Goal: Task Accomplishment & Management: Manage account settings

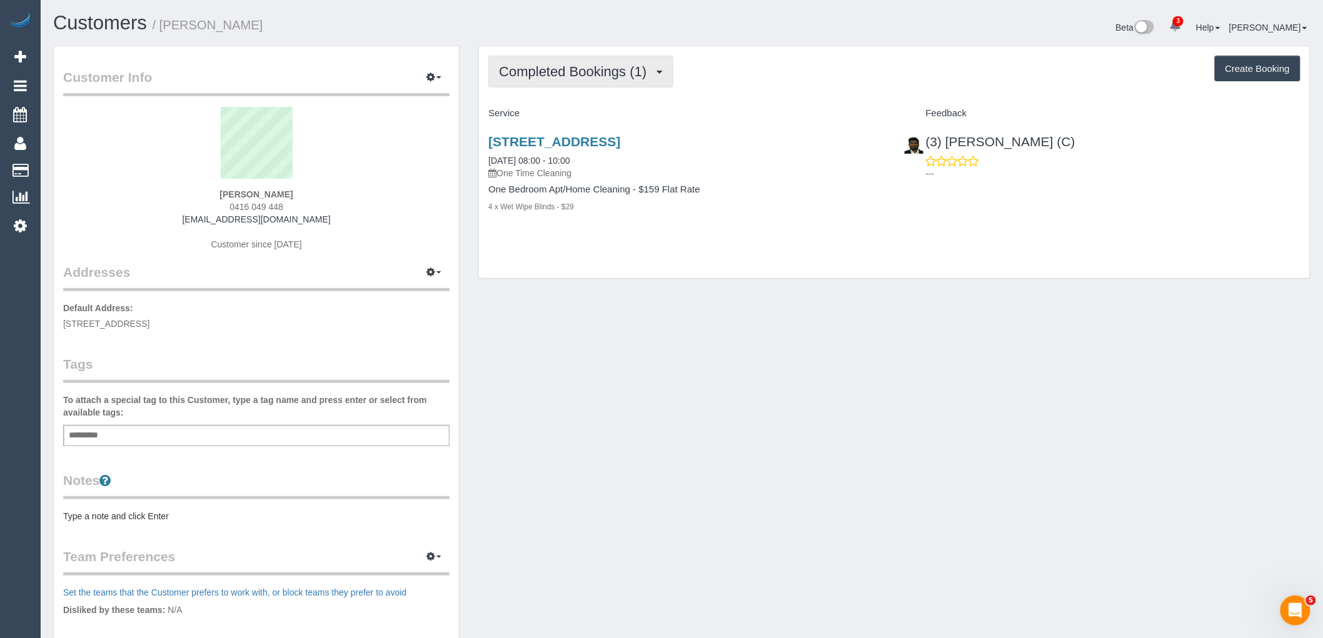
click at [571, 74] on span "Completed Bookings (1)" at bounding box center [576, 72] width 154 height 16
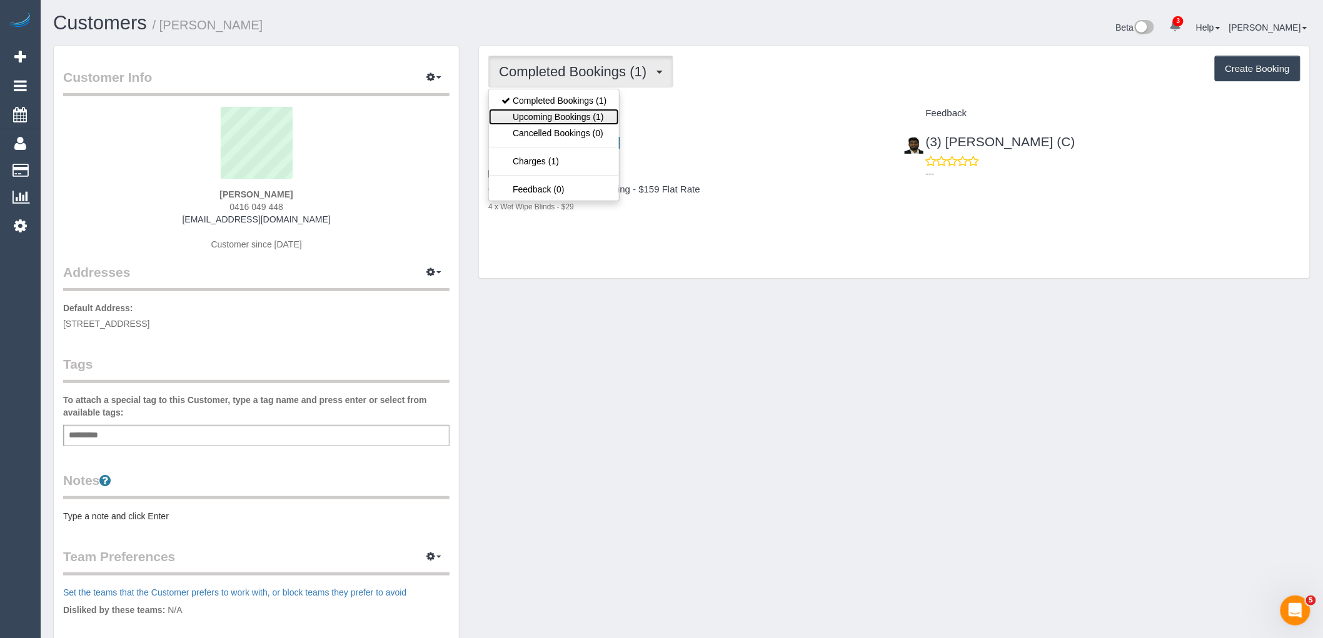
click at [582, 120] on link "Upcoming Bookings (1)" at bounding box center [554, 117] width 130 height 16
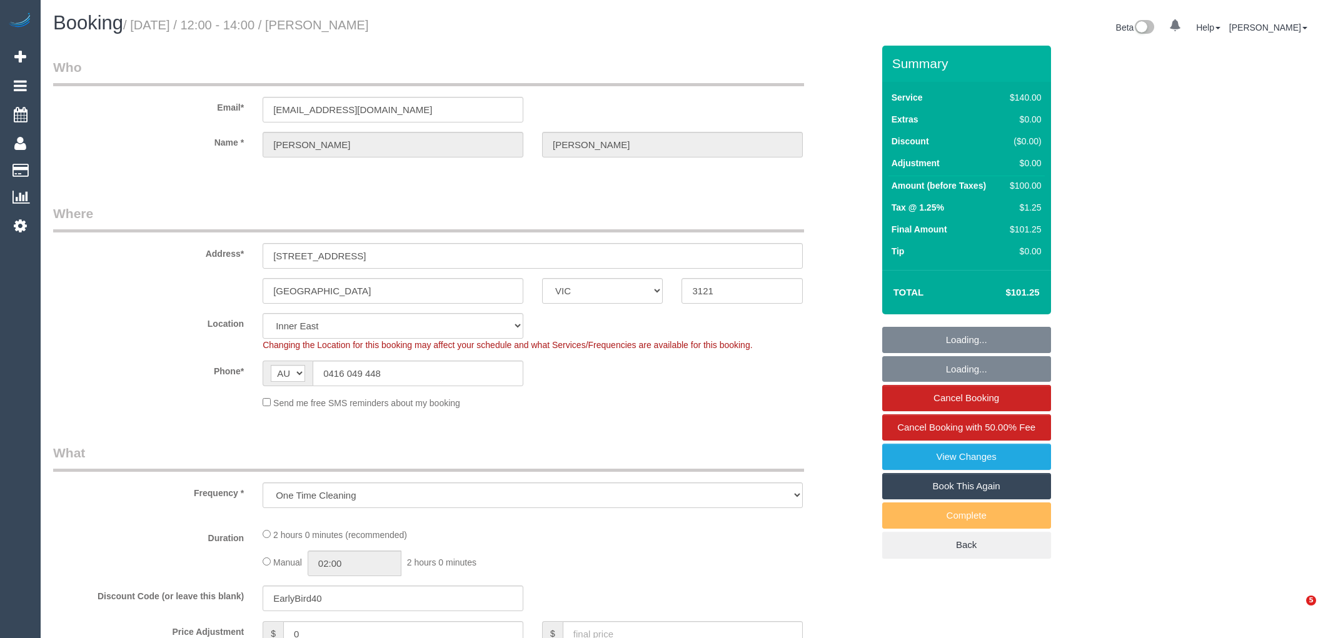
select select "VIC"
select select "object:730"
select select "number:28"
select select "number:16"
select select "number:18"
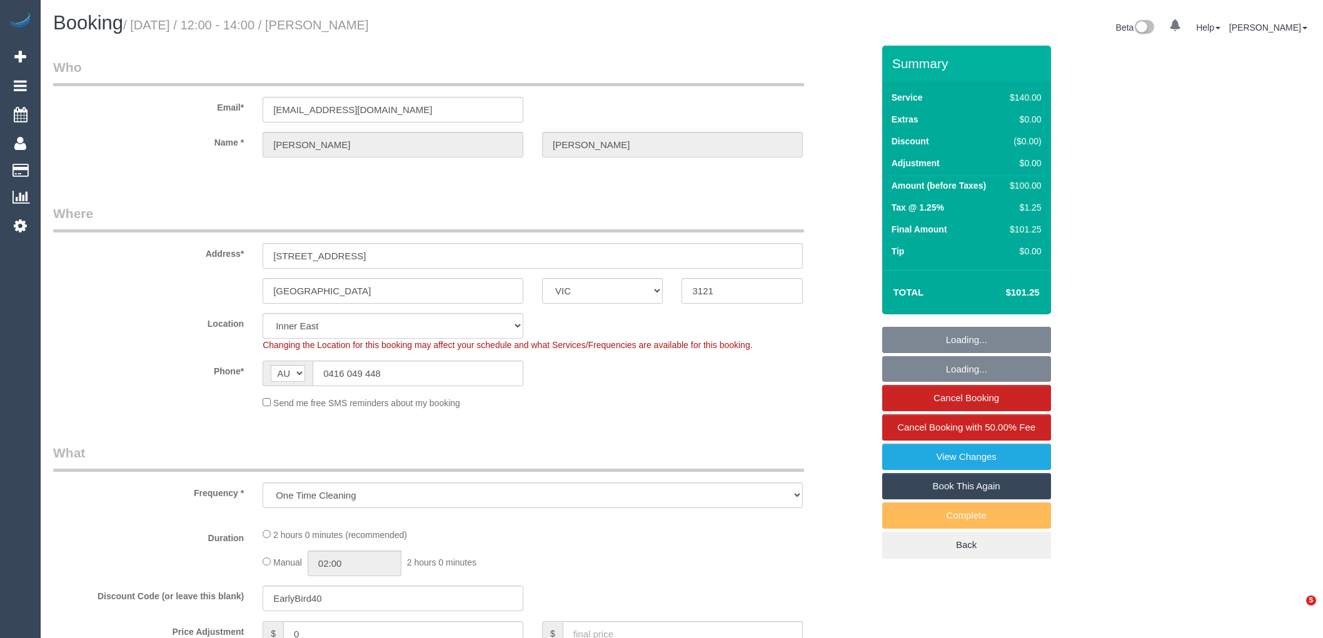
select select "number:24"
select select "number:13"
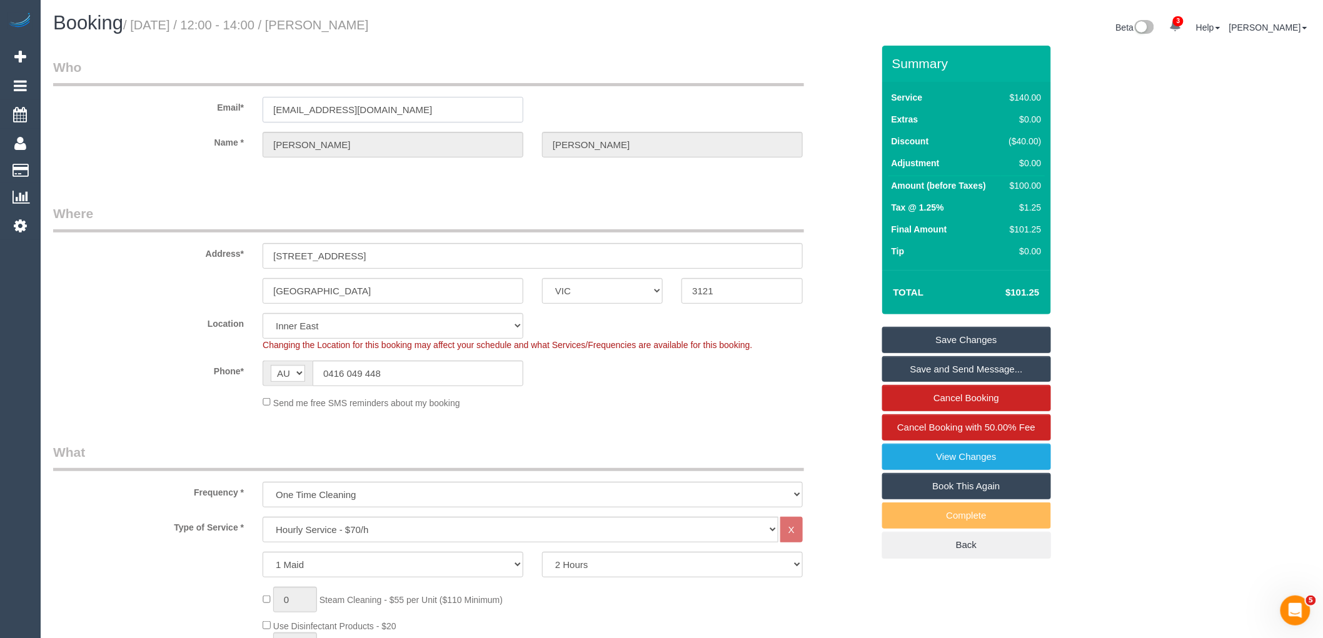
click at [430, 114] on input "kyliekilpatrick@outlook.com" at bounding box center [393, 110] width 261 height 26
drag, startPoint x: 421, startPoint y: 379, endPoint x: 233, endPoint y: 376, distance: 188.2
click at [238, 376] on div "Phone* AF AL DZ AD AO AI AQ AG AR AM AW AU AT AZ BS BH BD BB BY BE BZ BJ BM BT …" at bounding box center [463, 374] width 839 height 26
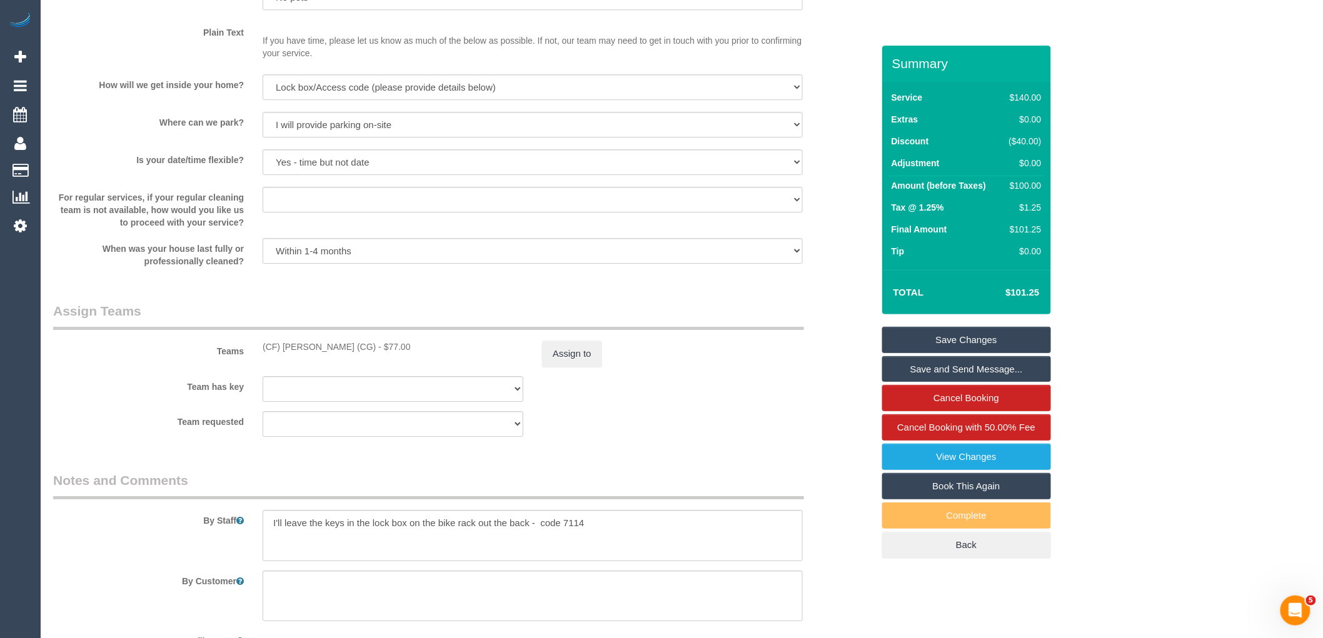
scroll to position [1781, 0]
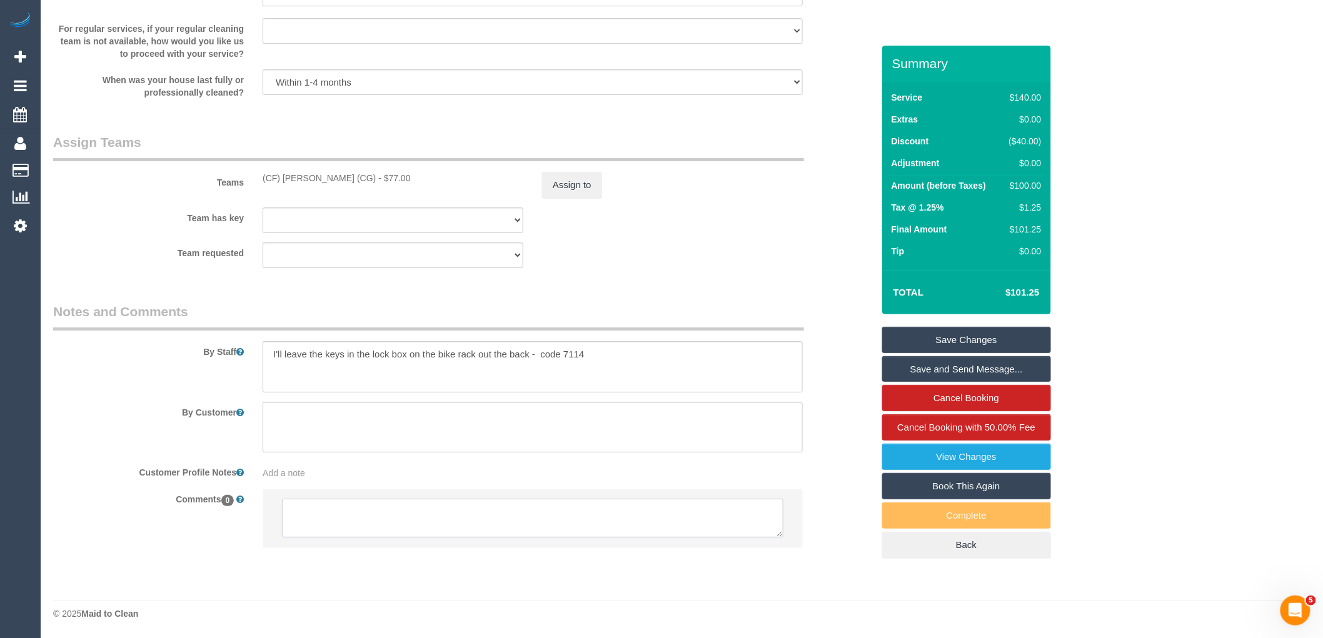
click at [420, 516] on textarea at bounding box center [532, 518] width 501 height 39
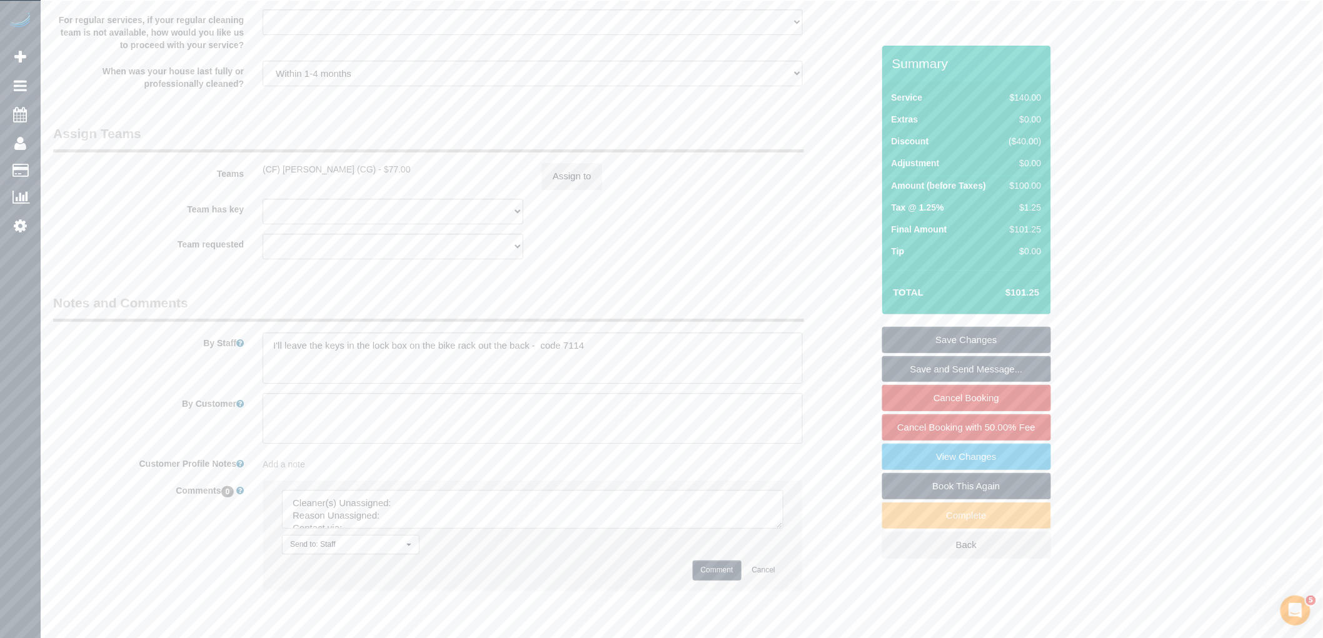
drag, startPoint x: 365, startPoint y: 173, endPoint x: 253, endPoint y: 176, distance: 112.0
click at [253, 176] on div "(CF) Kasun De Silva (CG) - $77.00" at bounding box center [393, 169] width 280 height 13
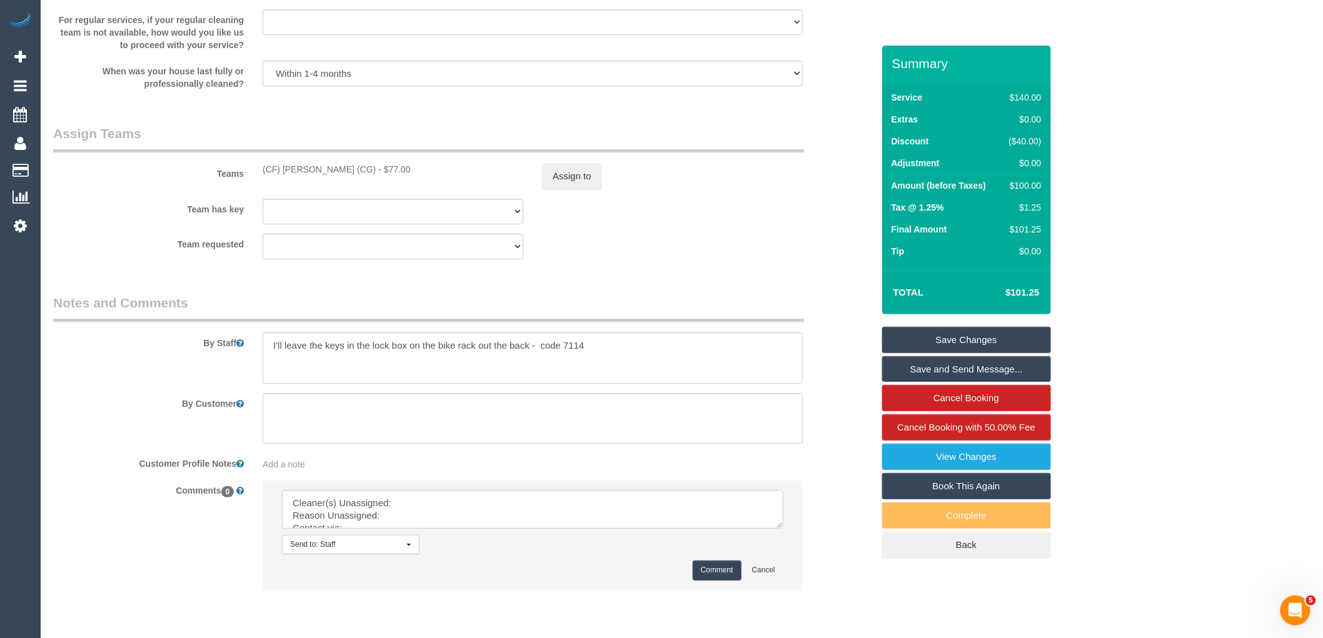
copy div "(CF) Kasun De Silva (CG)"
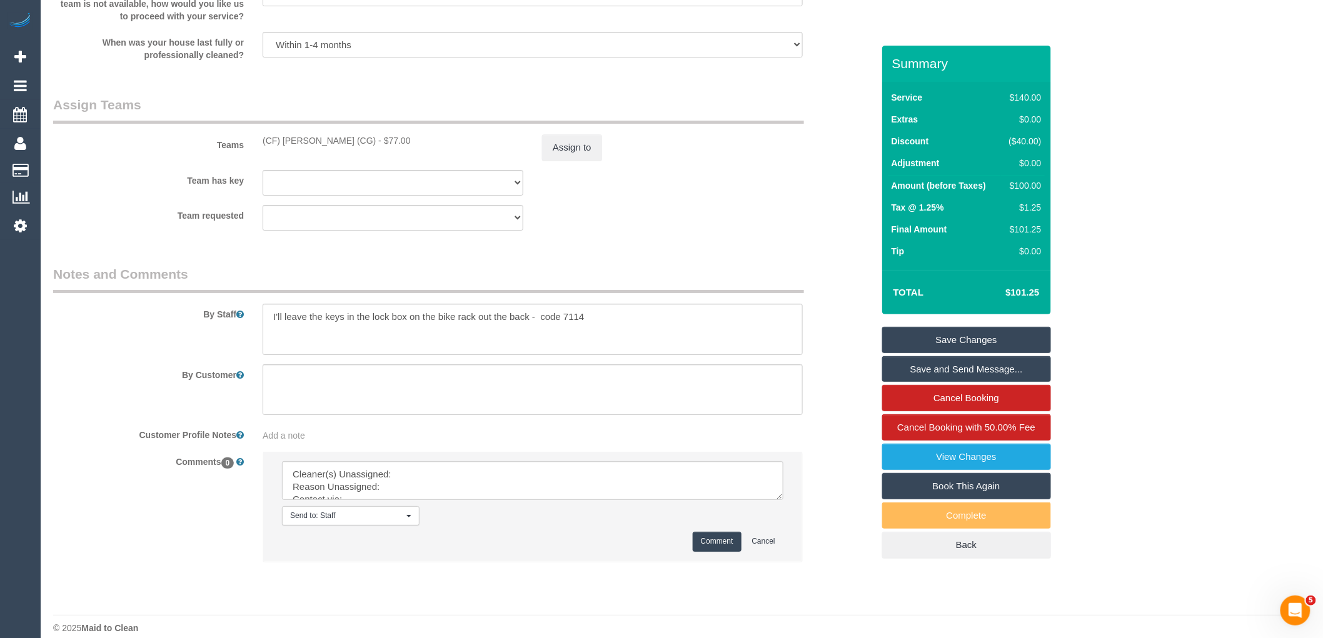
scroll to position [1833, 0]
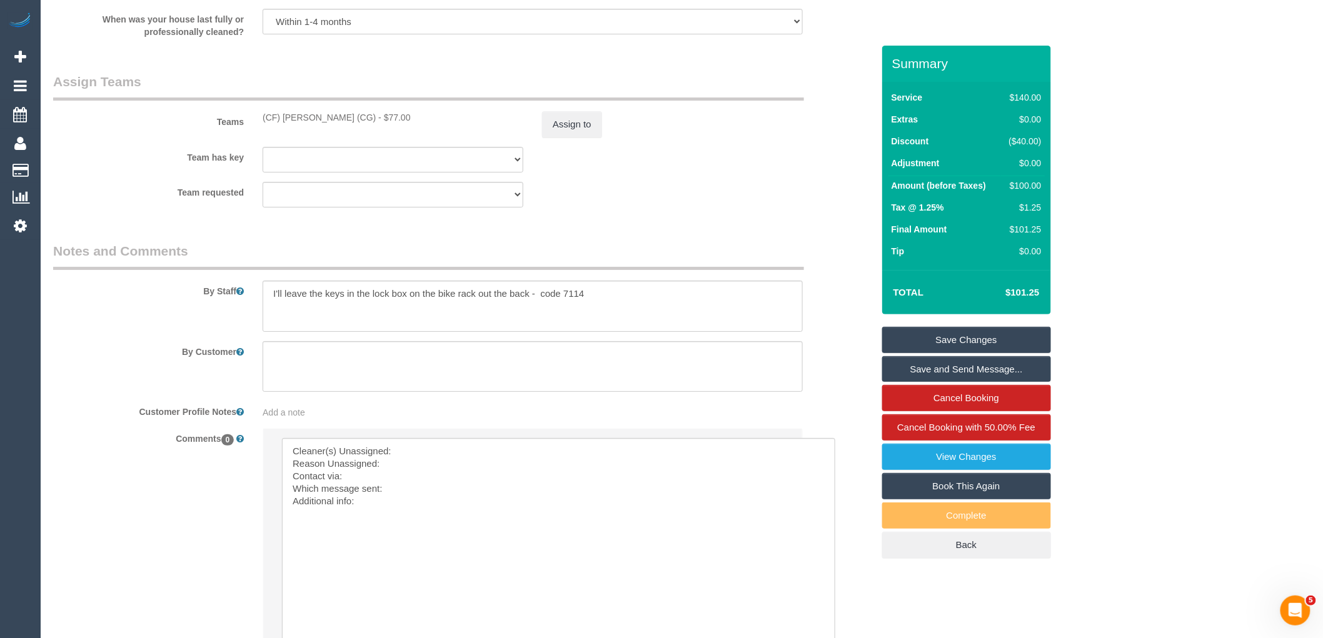
drag, startPoint x: 780, startPoint y: 482, endPoint x: 529, endPoint y: 536, distance: 257.1
click at [486, 469] on textarea at bounding box center [564, 549] width 565 height 222
click at [446, 460] on textarea at bounding box center [564, 549] width 565 height 222
paste textarea "(CF) Kasun De Silva (CG)"
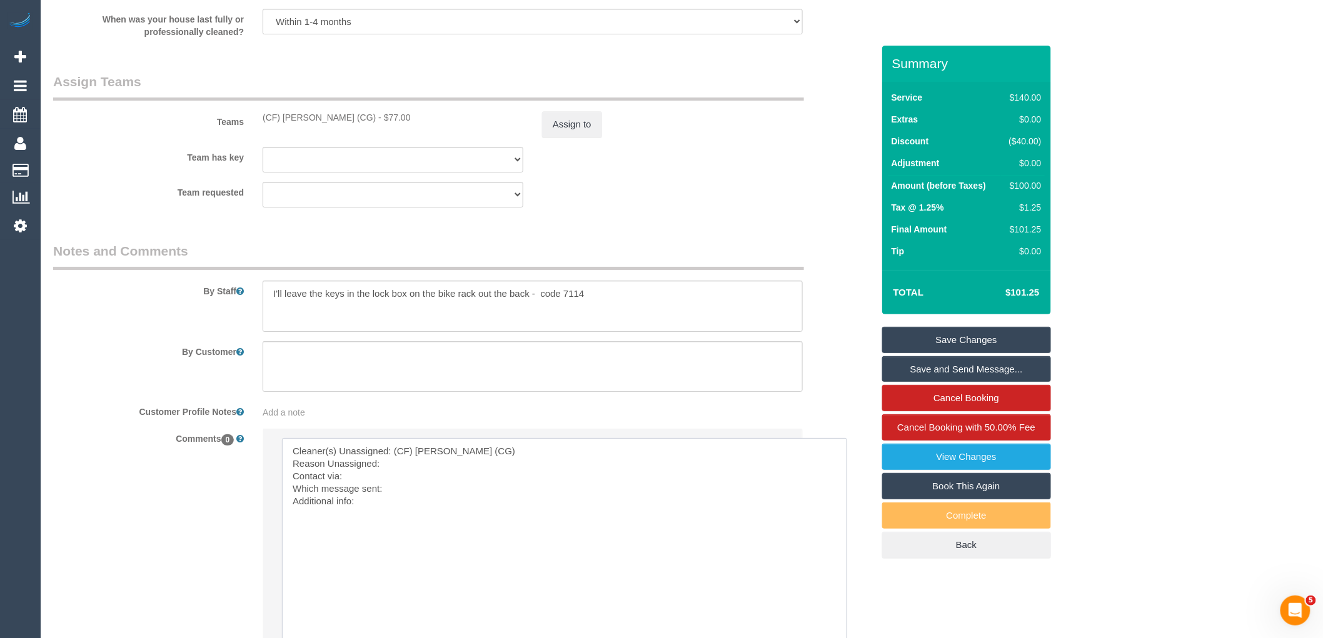
click at [428, 474] on textarea at bounding box center [564, 549] width 565 height 222
click at [488, 485] on textarea at bounding box center [564, 549] width 565 height 222
click at [435, 495] on textarea at bounding box center [564, 549] width 565 height 222
drag, startPoint x: 305, startPoint y: 471, endPoint x: 220, endPoint y: 411, distance: 103.6
click at [221, 411] on sui-booking-comments "By Staff By Customer Customer Profile Notes Add a note Comments 0 Send to: Staf…" at bounding box center [463, 488] width 820 height 493
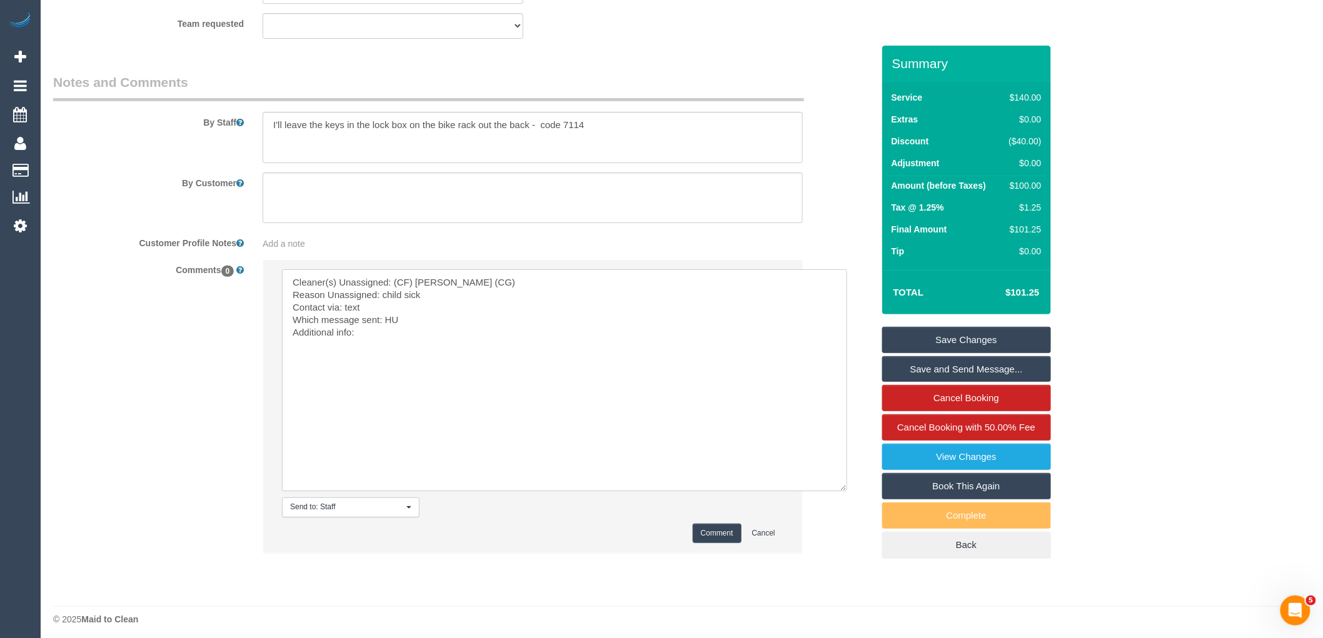
scroll to position [2016, 0]
type textarea "Cleaner(s) Unassigned: (CF) Kasun De Silva (CG) Reason Unassigned: child sick C…"
click at [709, 516] on li "Send to: Staff Nothing selected Send to: Staff Send to: Customer Send to: Team …" at bounding box center [532, 400] width 539 height 292
click at [711, 523] on button "Comment" at bounding box center [717, 527] width 49 height 19
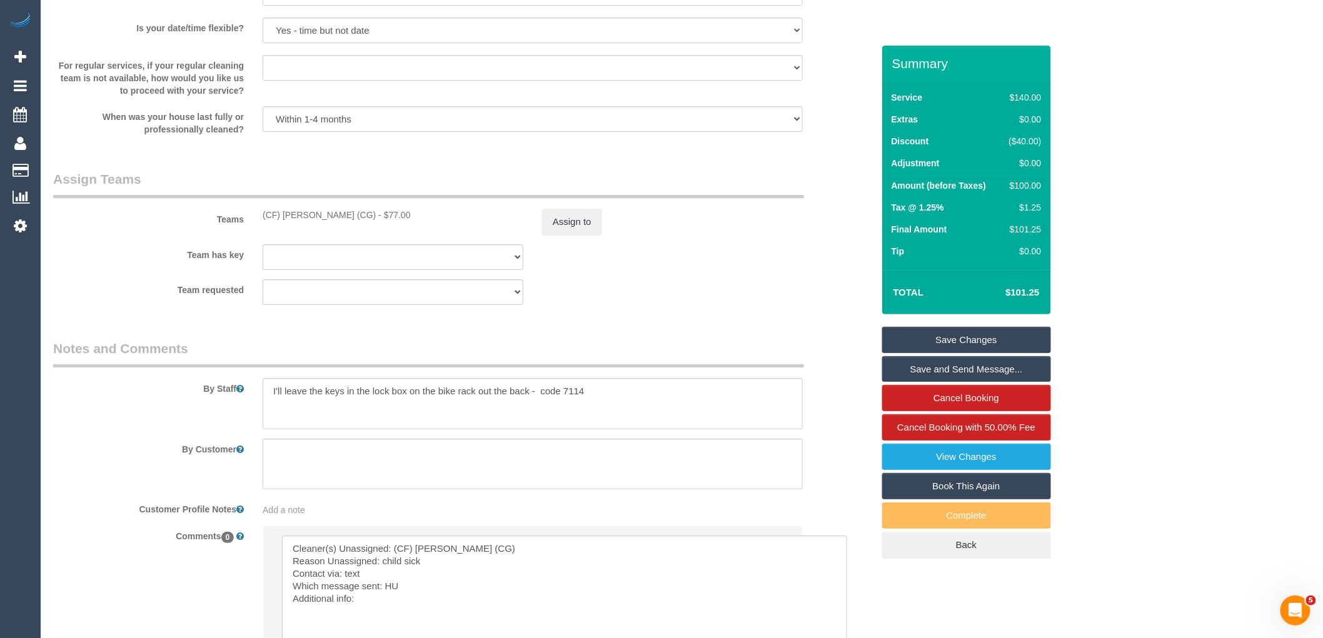
scroll to position [1668, 0]
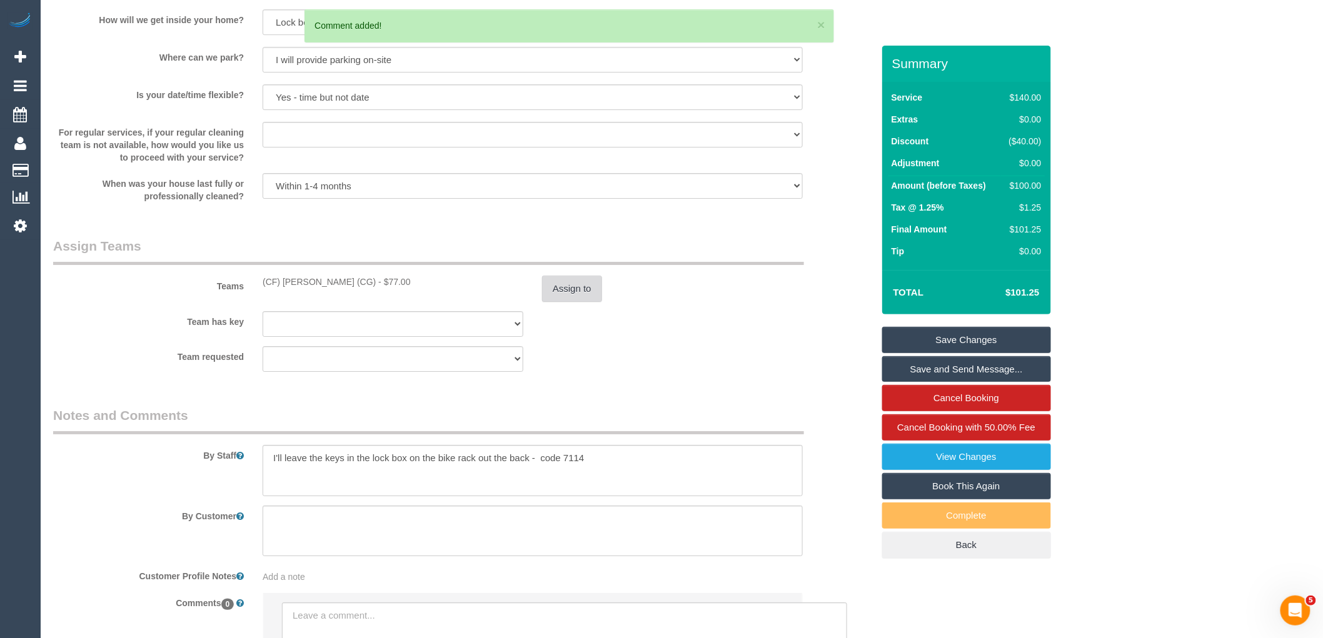
click at [578, 290] on button "Assign to" at bounding box center [572, 289] width 60 height 26
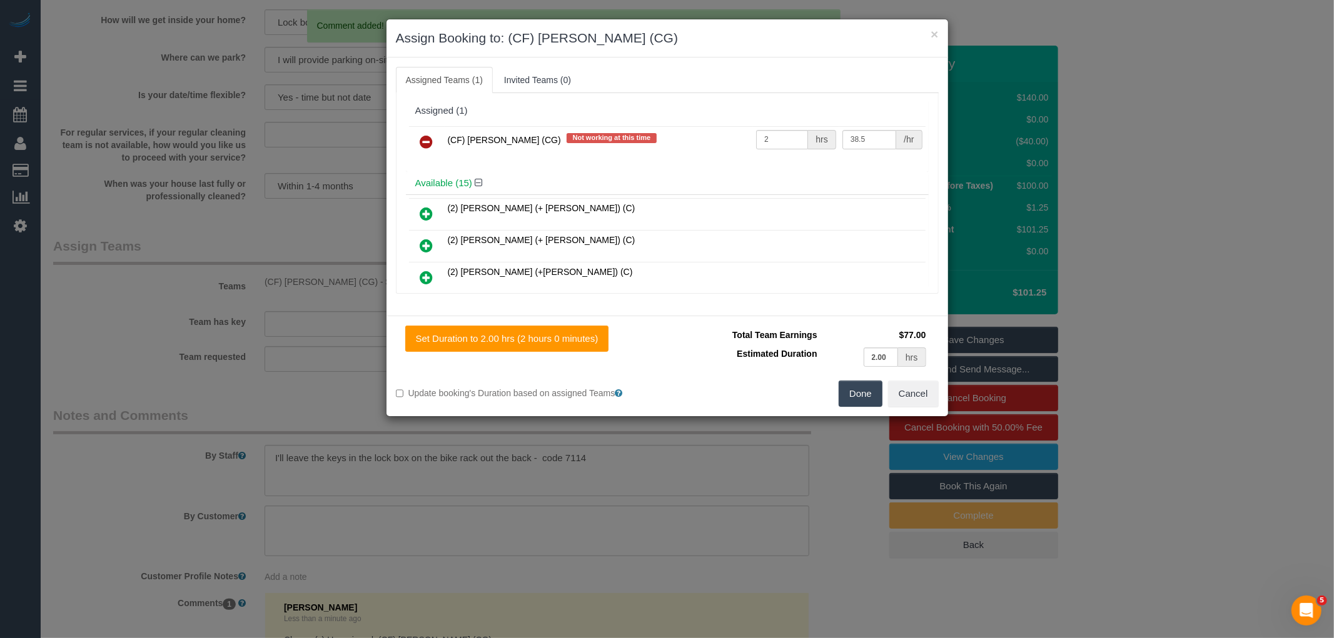
click at [435, 138] on link at bounding box center [426, 142] width 29 height 25
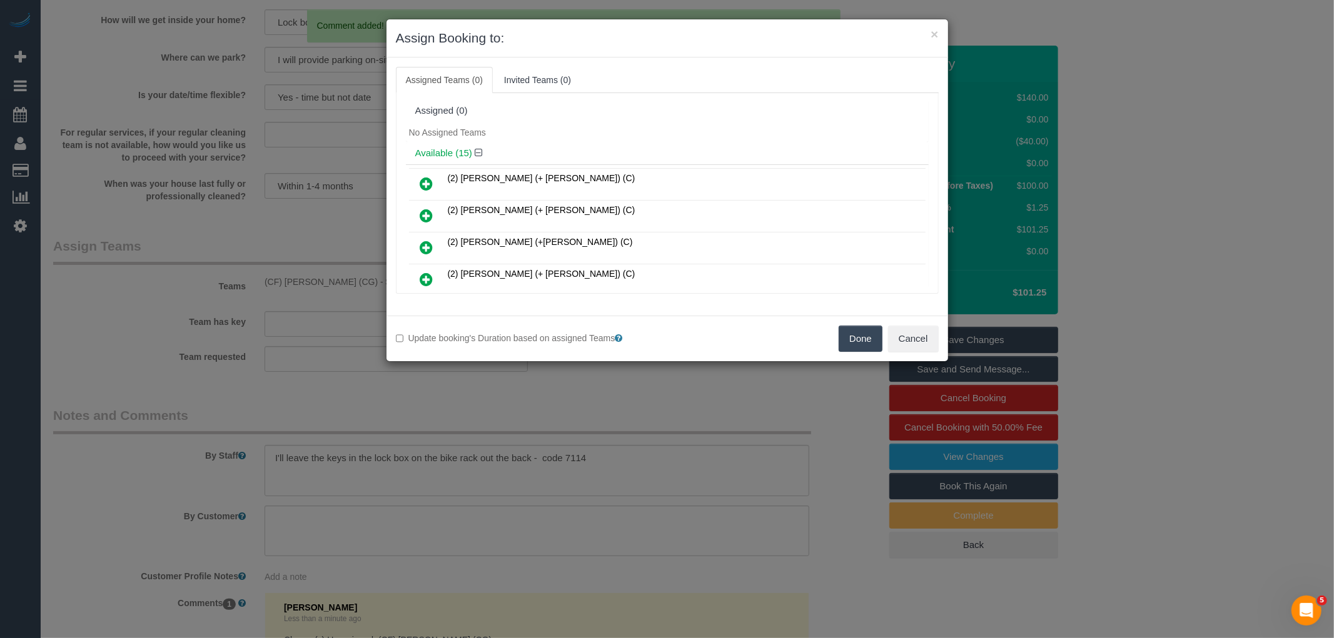
click at [866, 334] on button "Done" at bounding box center [861, 339] width 44 height 26
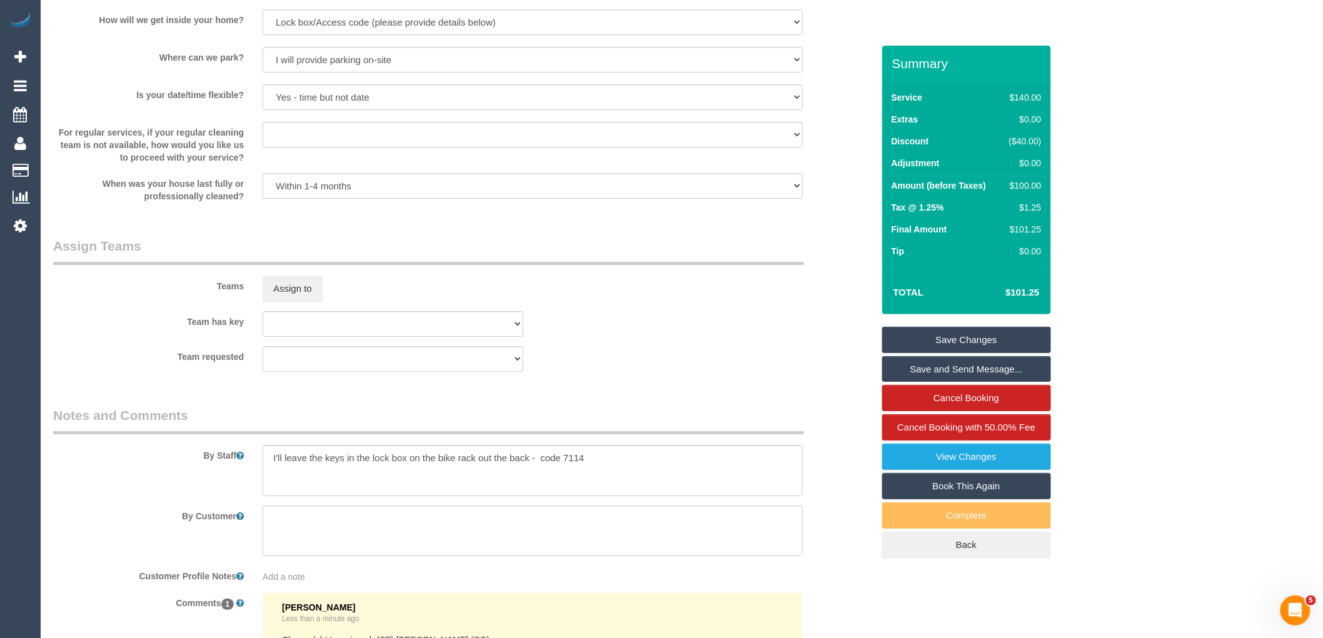
click at [977, 341] on link "Save Changes" at bounding box center [966, 340] width 169 height 26
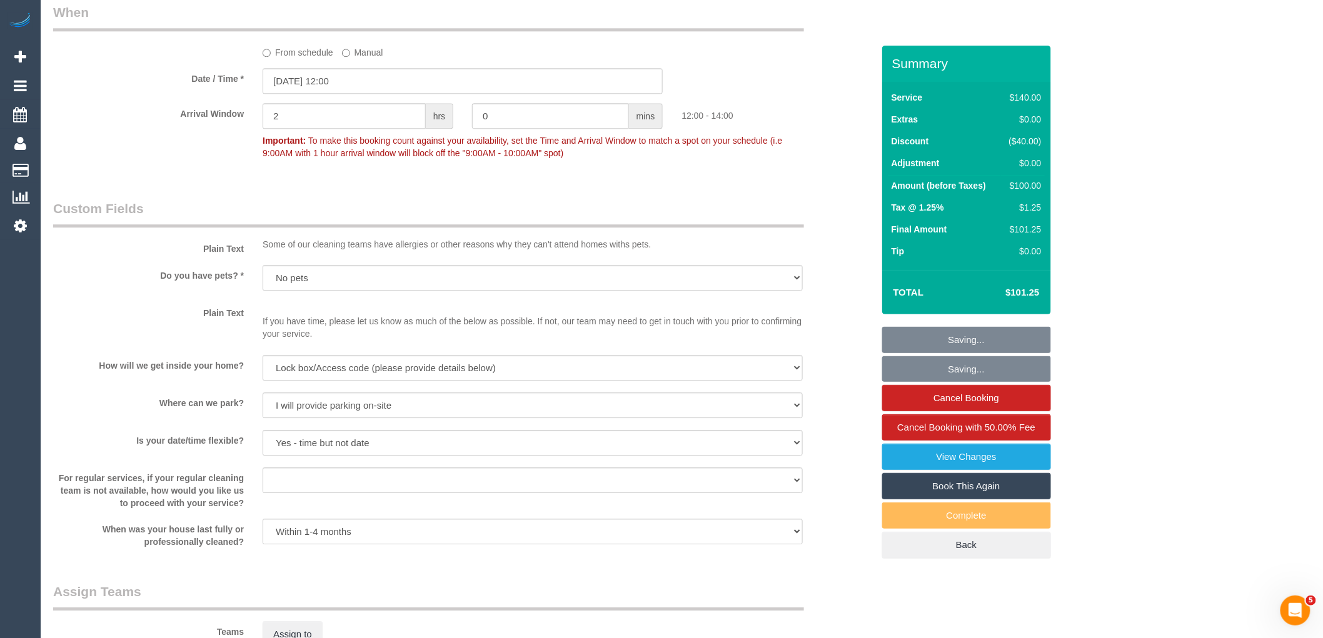
scroll to position [1321, 0]
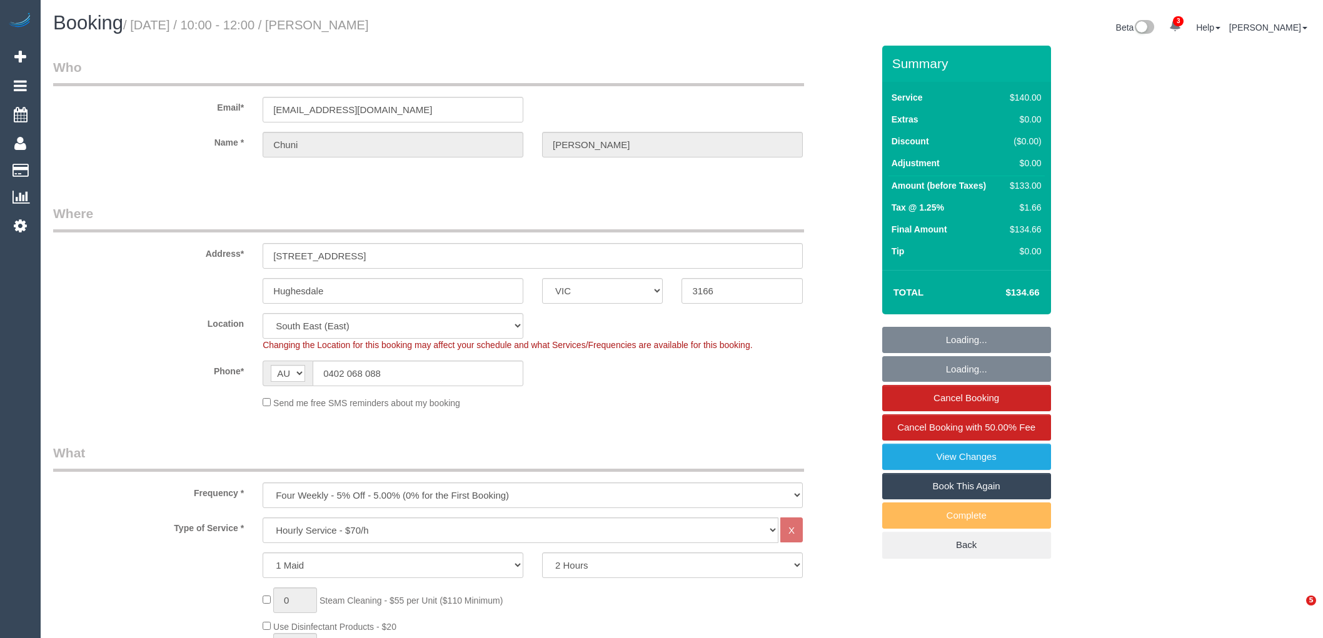
select select "VIC"
select select "number:28"
select select "number:14"
select select "number:19"
select select "number:25"
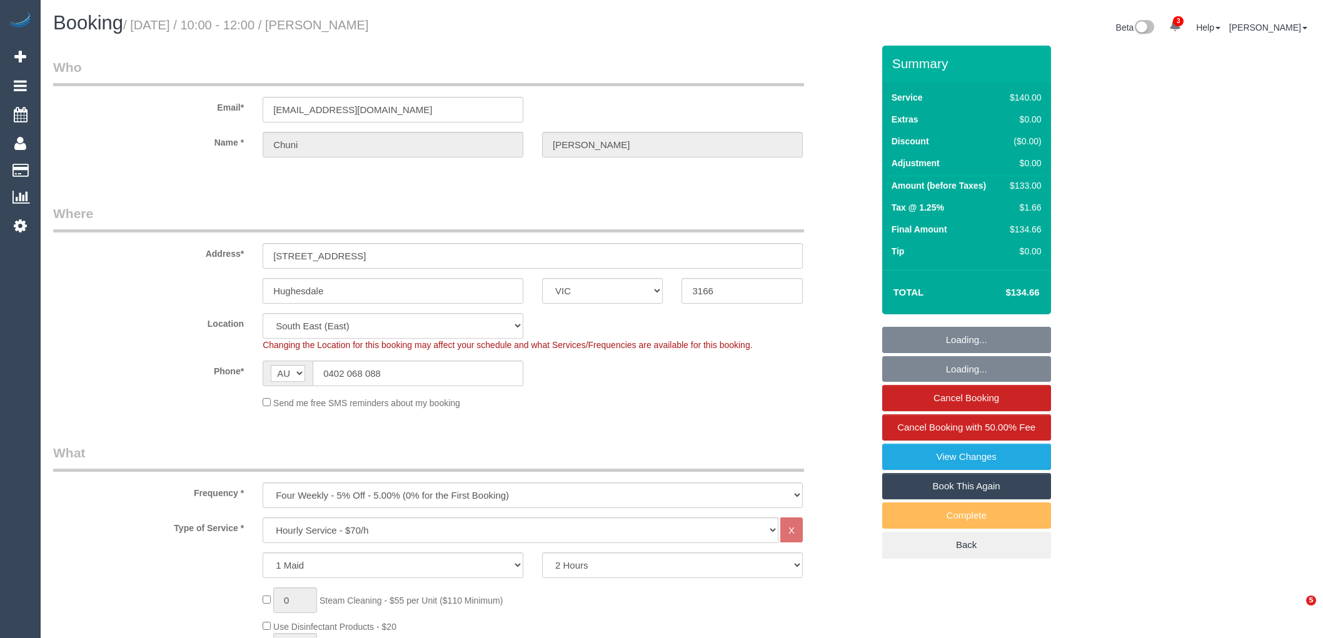
select select "number:34"
select select "number:26"
select select "object:970"
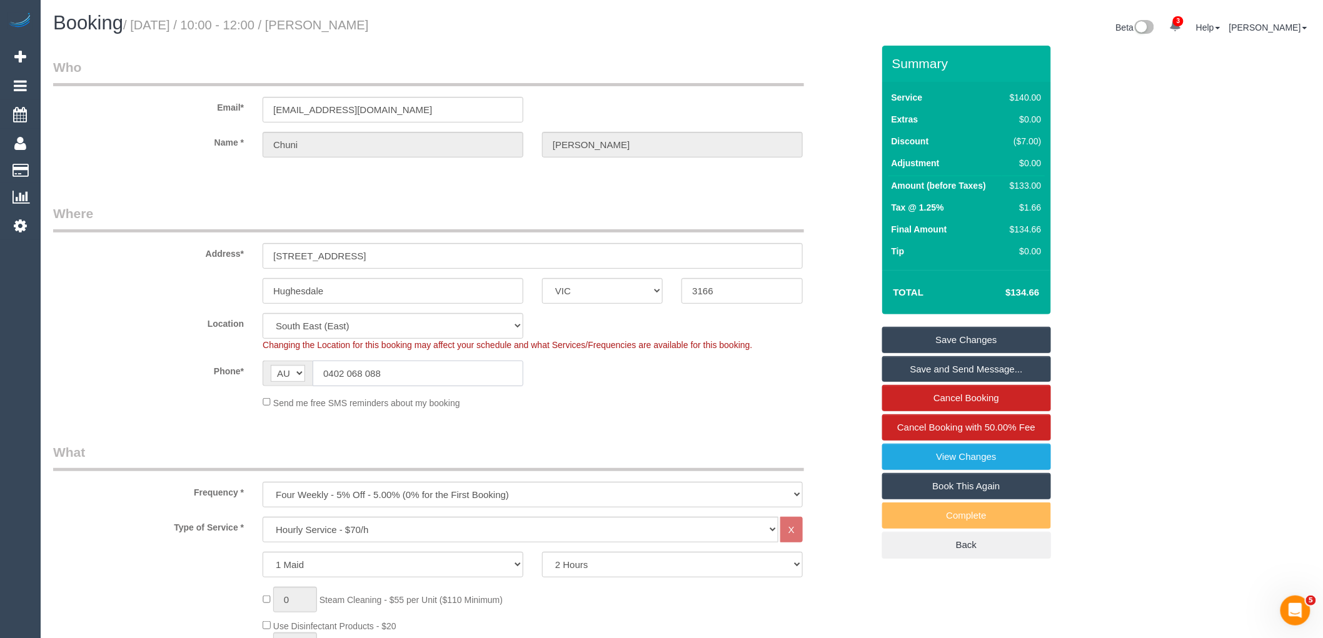
drag, startPoint x: 266, startPoint y: 369, endPoint x: 213, endPoint y: 369, distance: 53.2
click at [220, 369] on div "Phone* AF AL DZ AD AO AI AQ AG AR AM AW AU AT AZ BS BH BD BB BY BE BZ BJ BM BT …" at bounding box center [463, 374] width 839 height 26
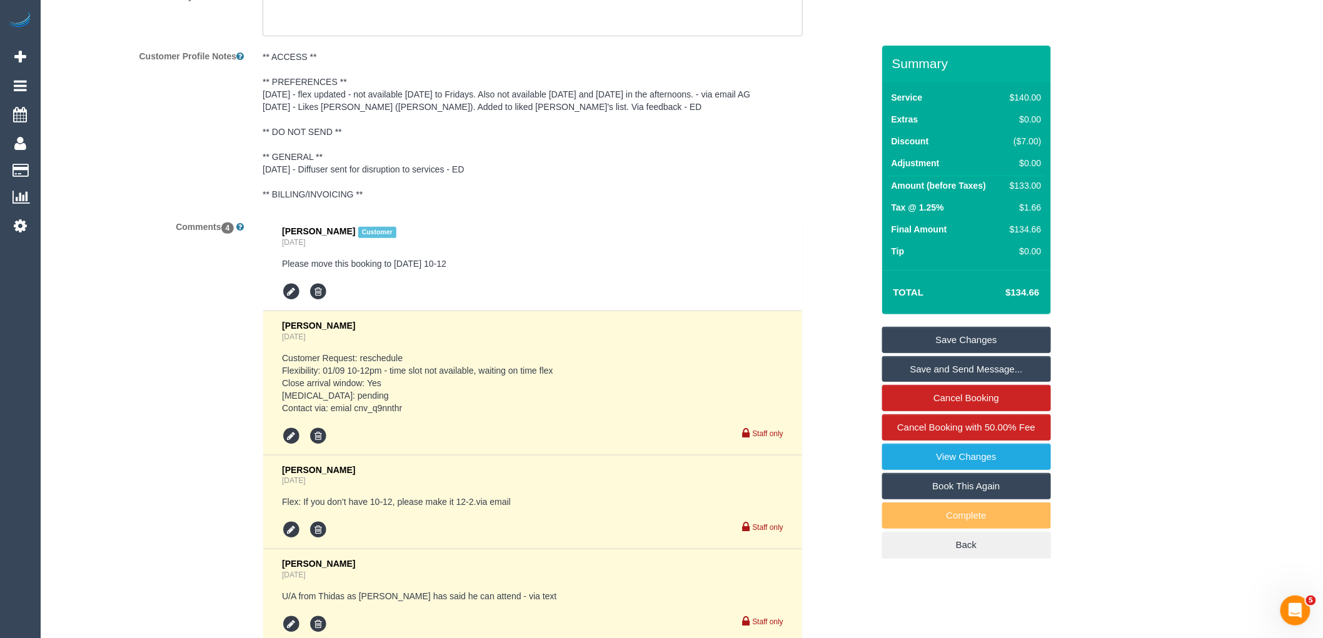
scroll to position [2371, 0]
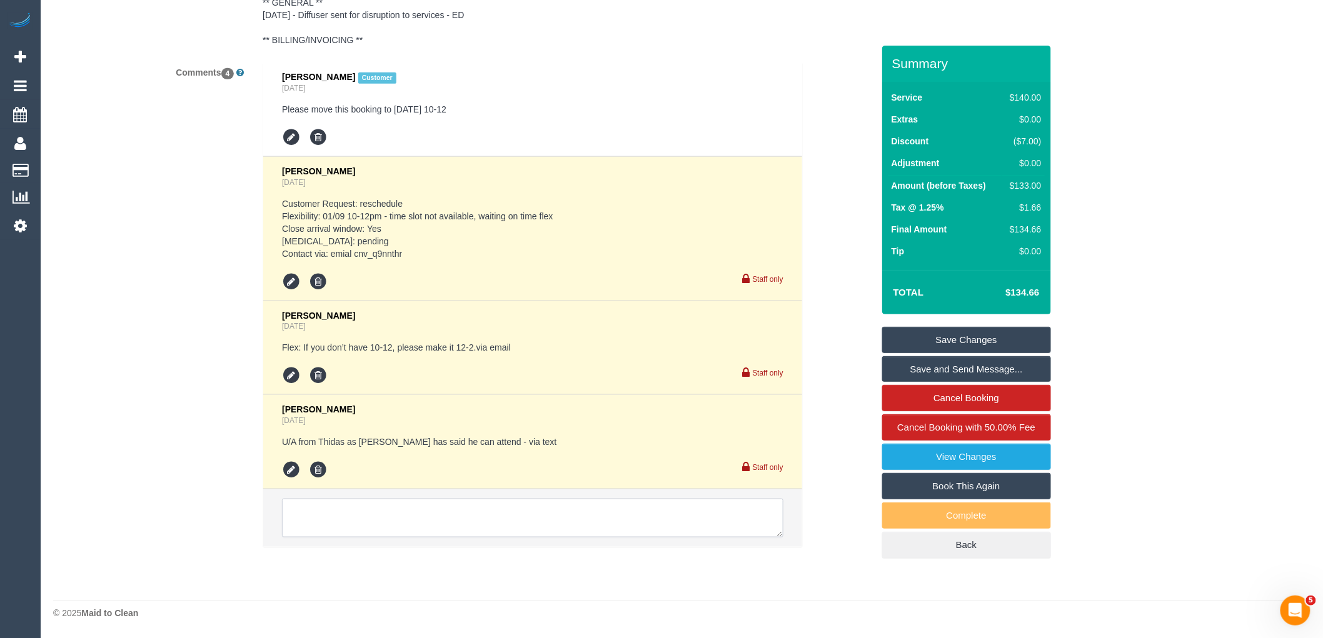
click at [513, 523] on textarea at bounding box center [532, 518] width 501 height 39
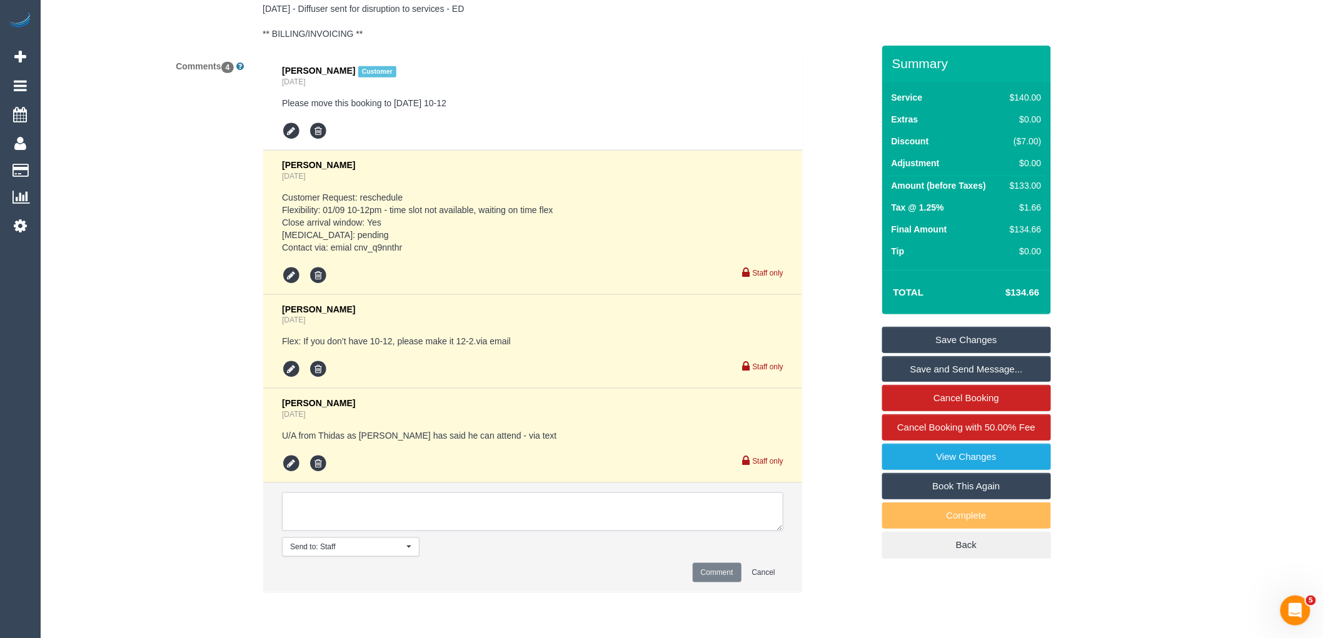
paste textarea "Cleaner(s) Unassigned: (CF) Kasun De Silva (CG) Reason Unassigned: child sick C…"
type textarea "Cleaner(s) Unassigned: (CF) Kasun De Silva (CG) Reason Unassigned: child sick C…"
click at [735, 583] on button "Comment" at bounding box center [717, 572] width 49 height 19
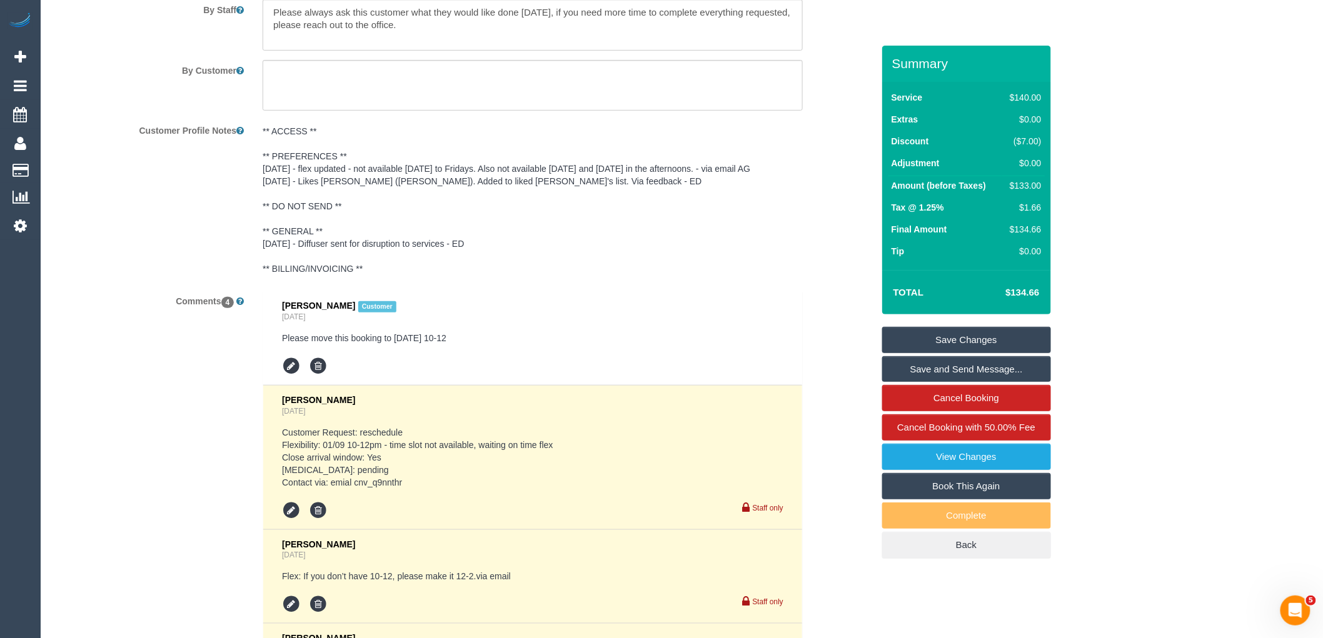
scroll to position [1815, 0]
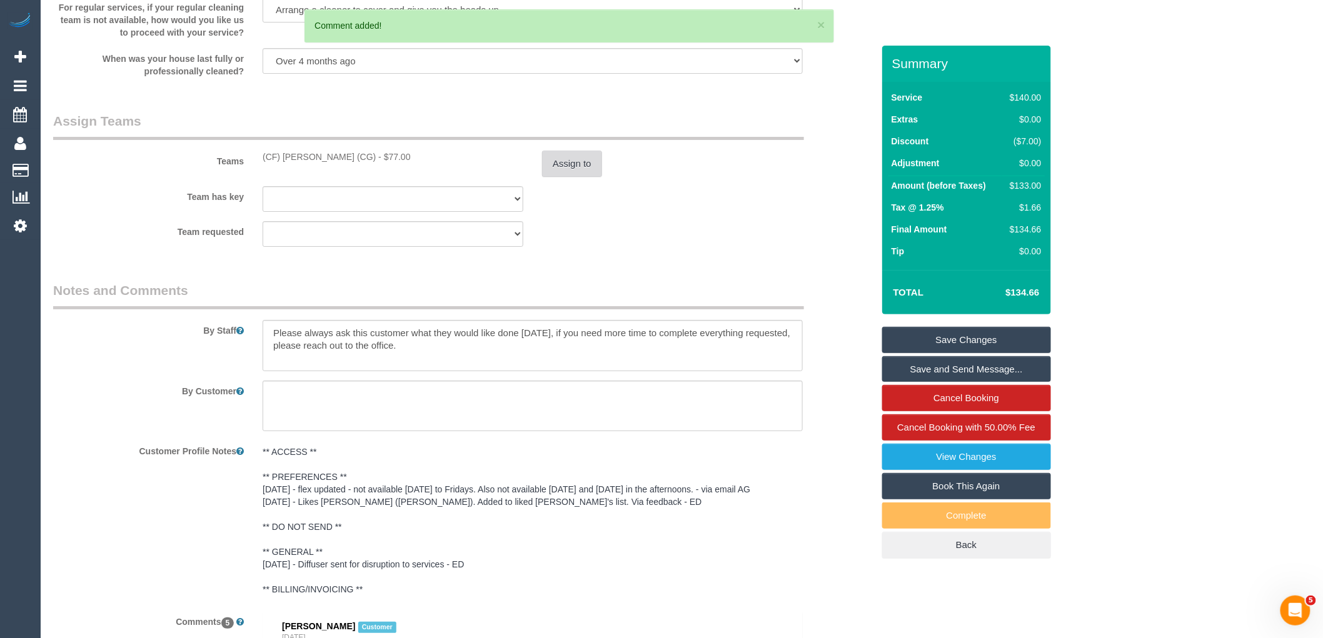
click at [558, 164] on button "Assign to" at bounding box center [572, 164] width 60 height 26
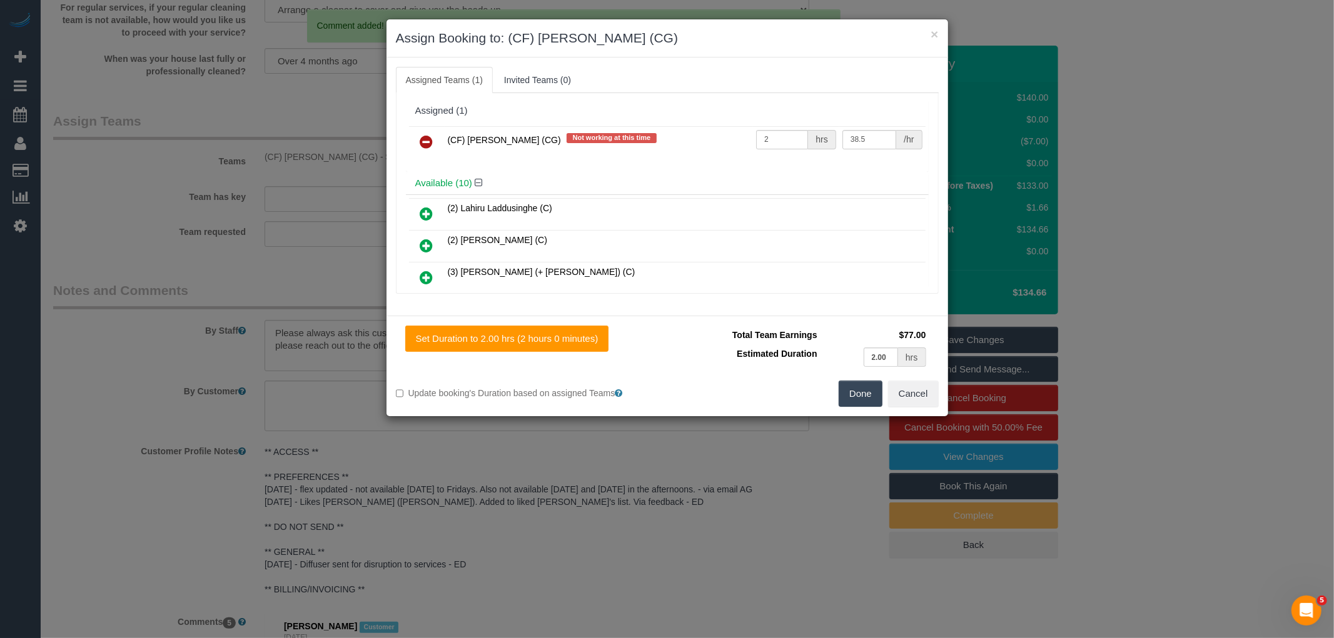
click at [435, 130] on link at bounding box center [426, 142] width 29 height 25
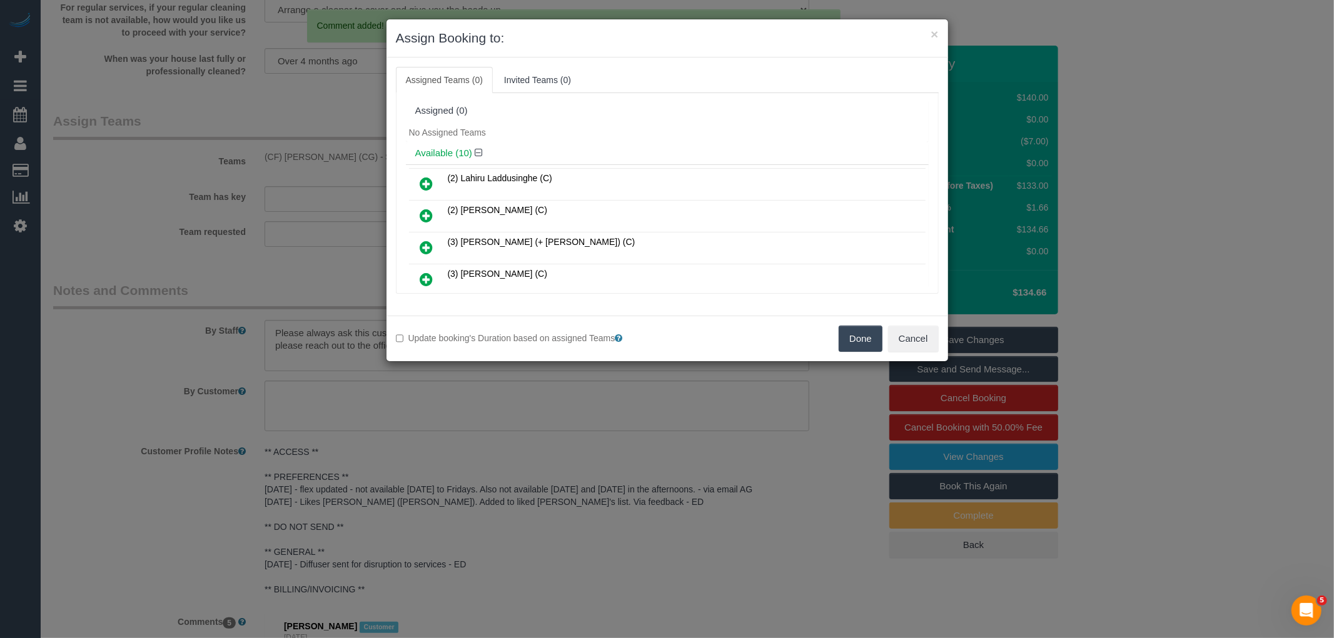
click at [876, 332] on button "Done" at bounding box center [861, 339] width 44 height 26
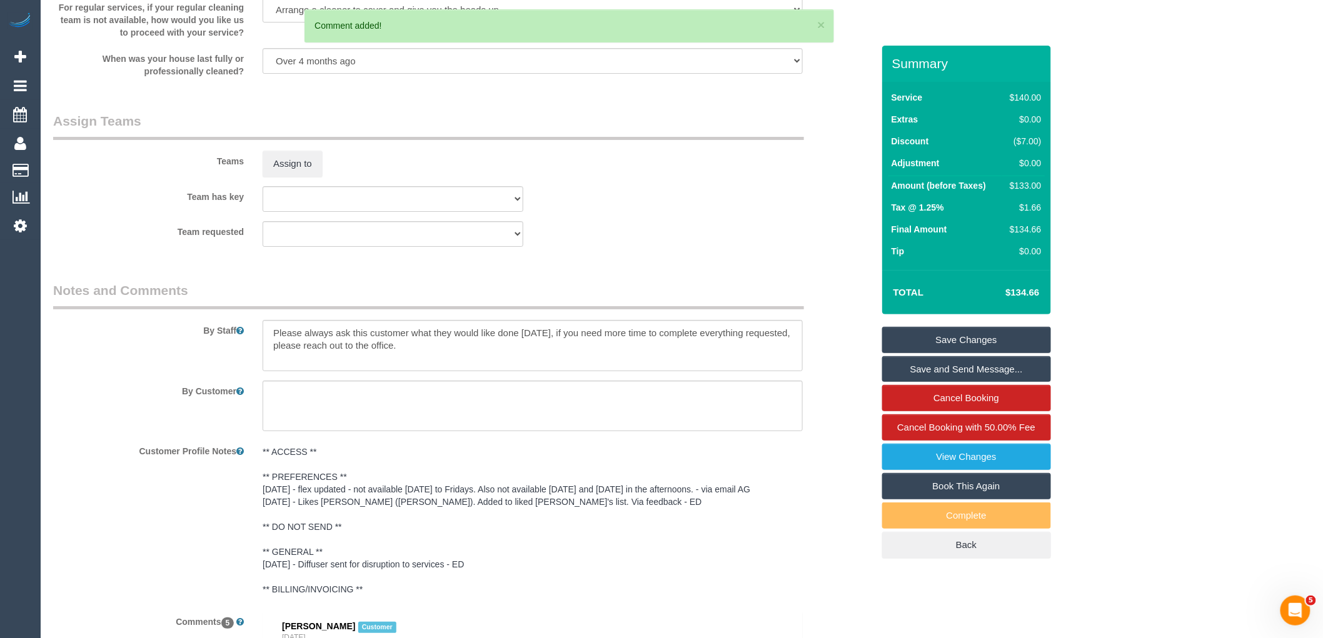
click at [980, 336] on link "Save Changes" at bounding box center [966, 340] width 169 height 26
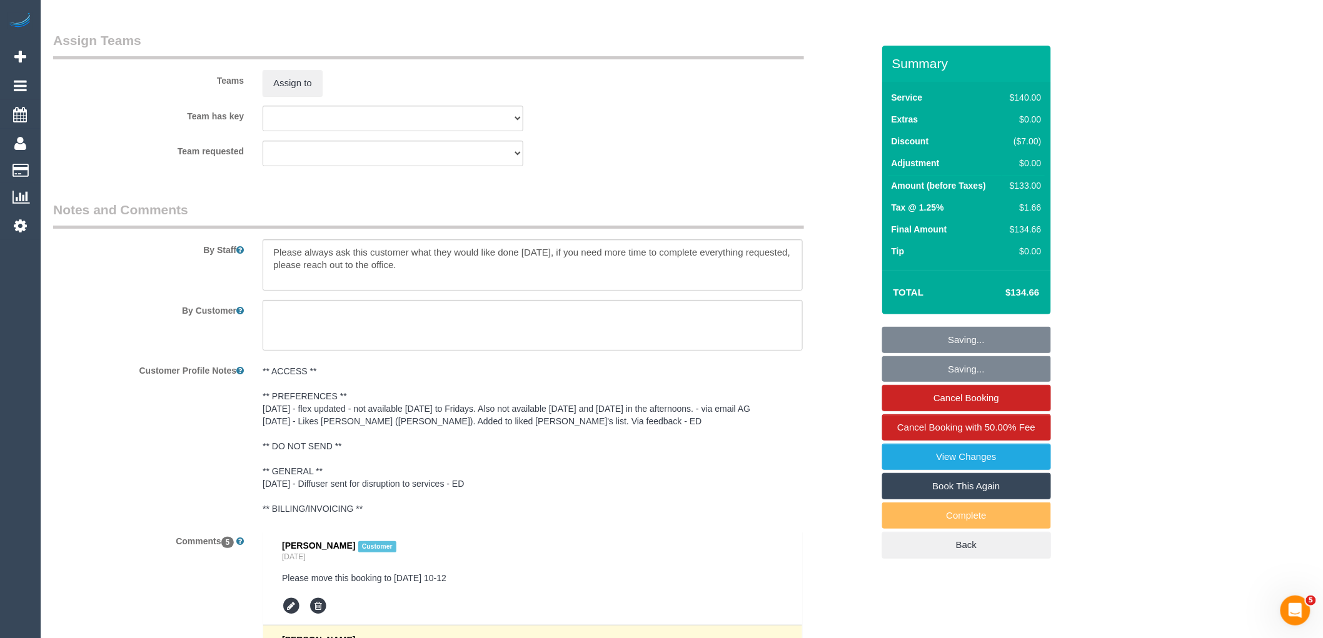
scroll to position [2302, 0]
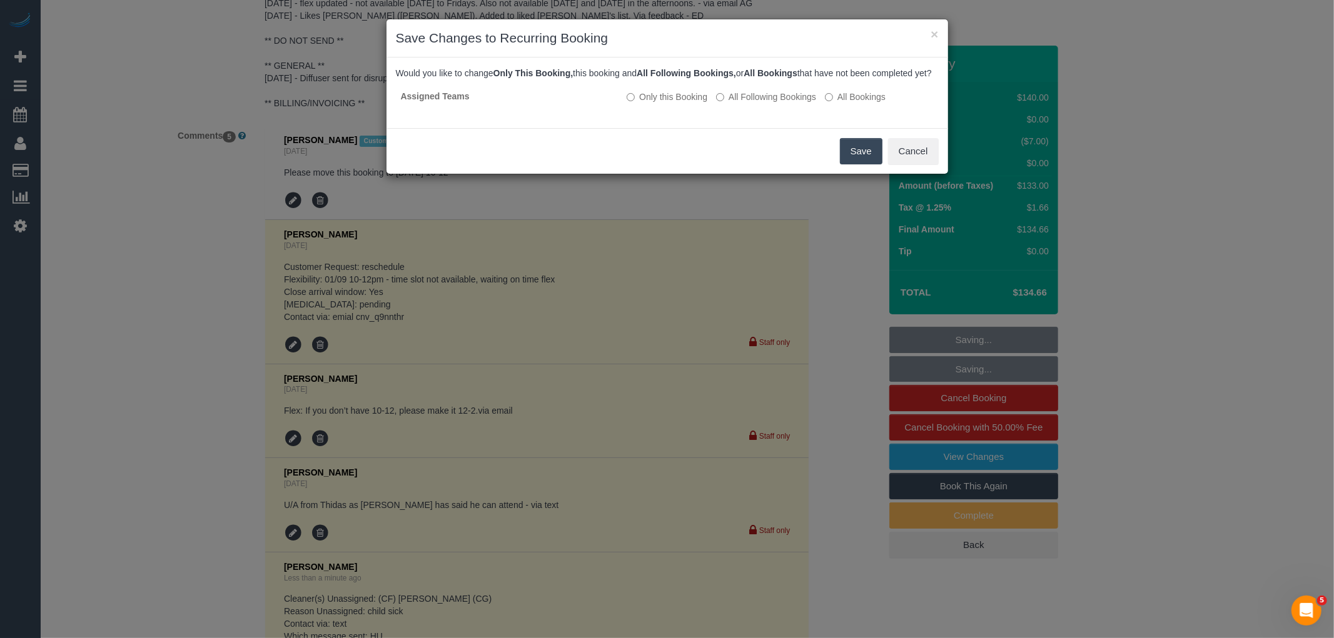
click at [867, 164] on button "Save" at bounding box center [861, 151] width 43 height 26
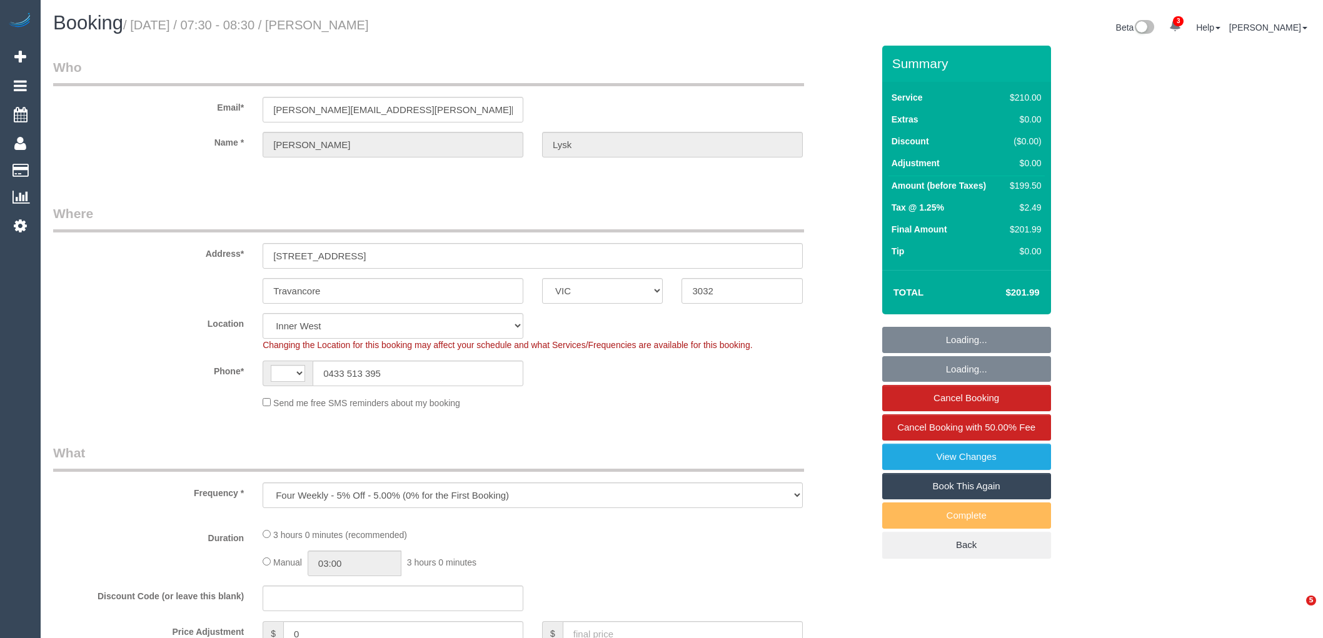
select select "VIC"
select select "object:319"
select select "string:AU"
select select "string:stripe-pm_1Lq8ys2GScqysDRVw5RiX4Xl"
select select "180"
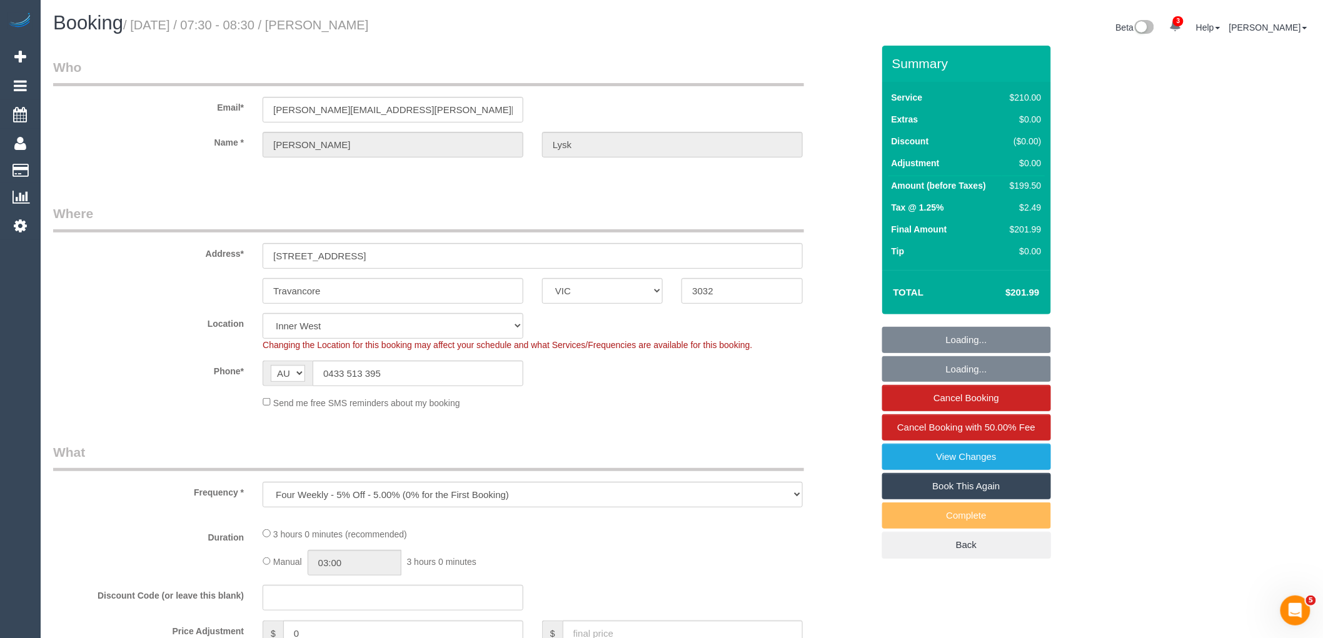
select select "number:27"
select select "number:14"
select select "number:19"
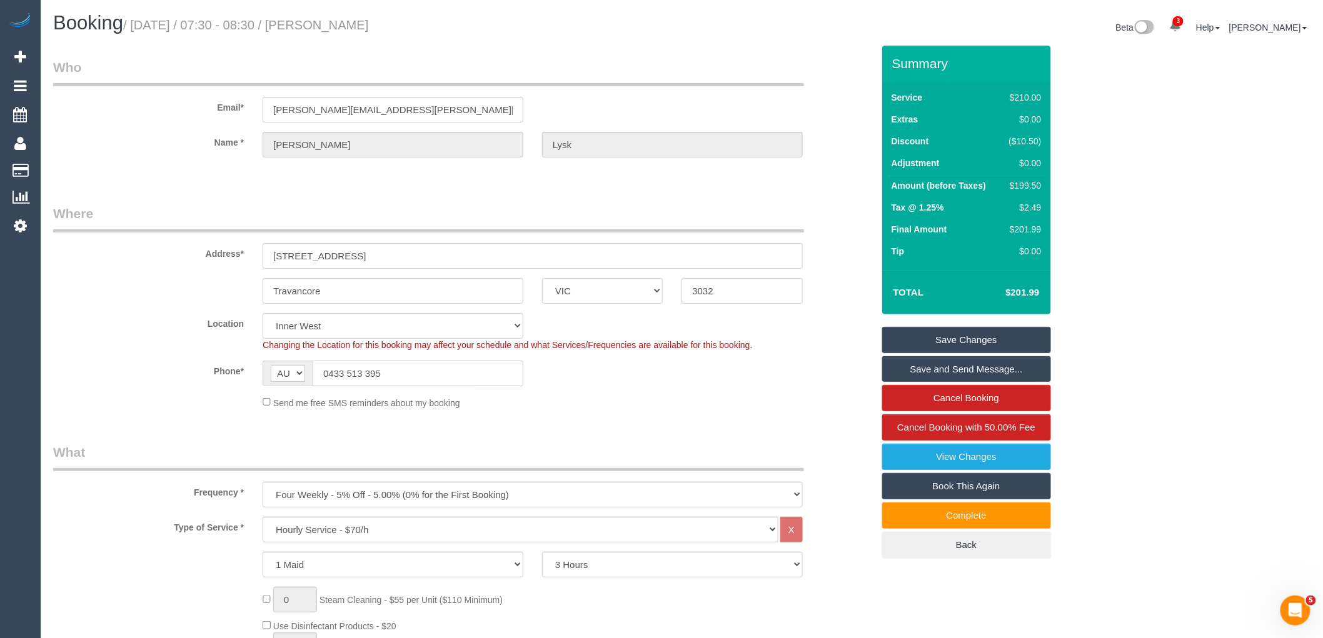
drag, startPoint x: 392, startPoint y: 370, endPoint x: 260, endPoint y: 370, distance: 131.9
click at [260, 370] on div "AF AL DZ AD AO AI AQ AG AR AM AW AU AT AZ BS BH BD BB BY BE BZ BJ BM BT BO BA B…" at bounding box center [393, 374] width 280 height 26
drag, startPoint x: 418, startPoint y: 373, endPoint x: 219, endPoint y: 366, distance: 198.3
click at [219, 366] on div "Phone* AF AL DZ AD AO AI AQ AG AR AM AW AU AT AZ BS BH BD BB BY BE BZ BJ BM BT …" at bounding box center [463, 374] width 839 height 26
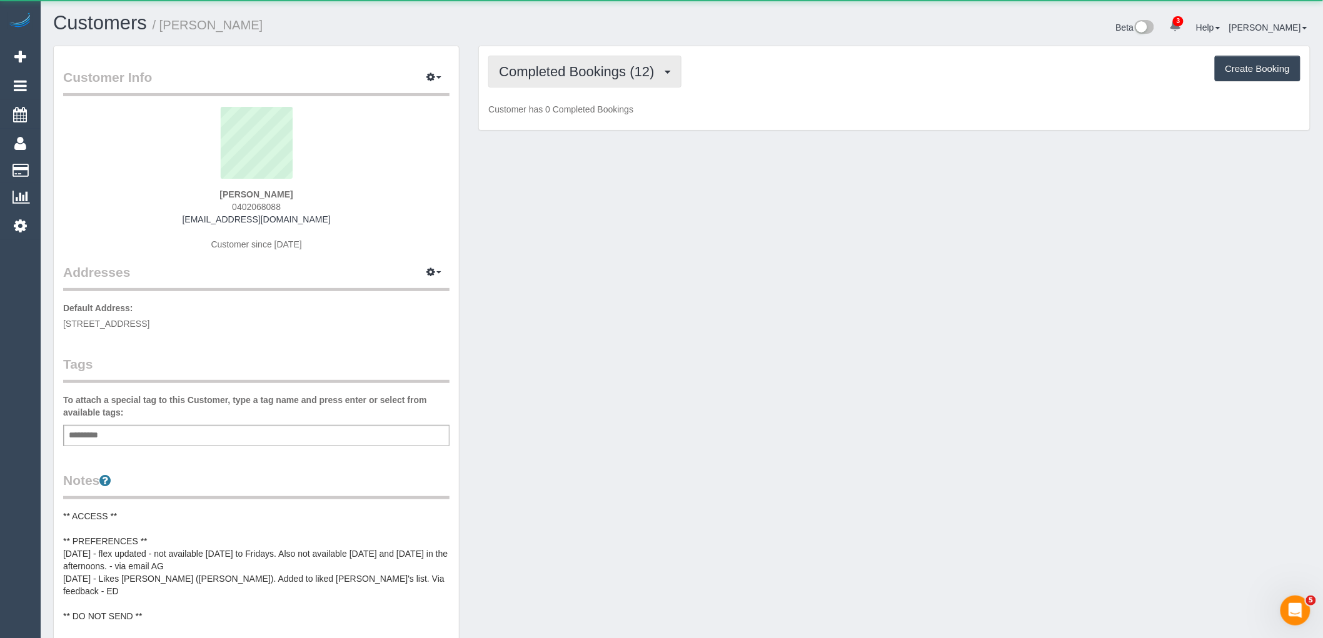
click at [588, 68] on span "Completed Bookings (12)" at bounding box center [579, 72] width 161 height 16
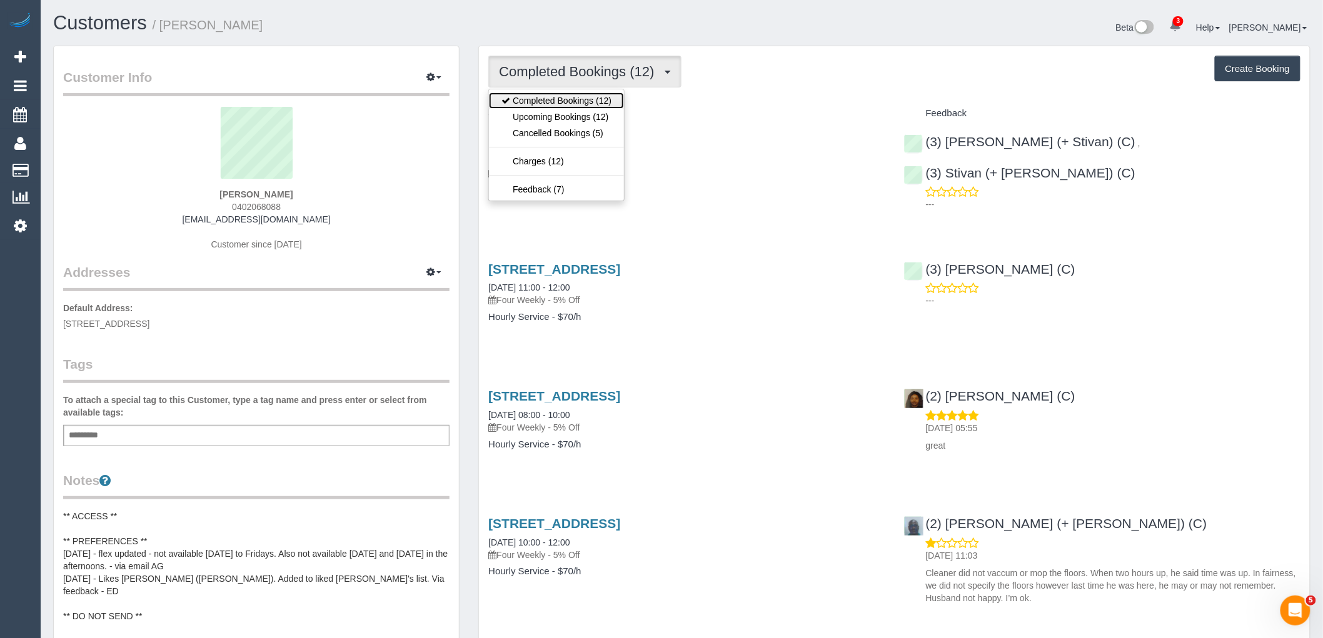
click at [592, 108] on link "Completed Bookings (12)" at bounding box center [556, 101] width 135 height 16
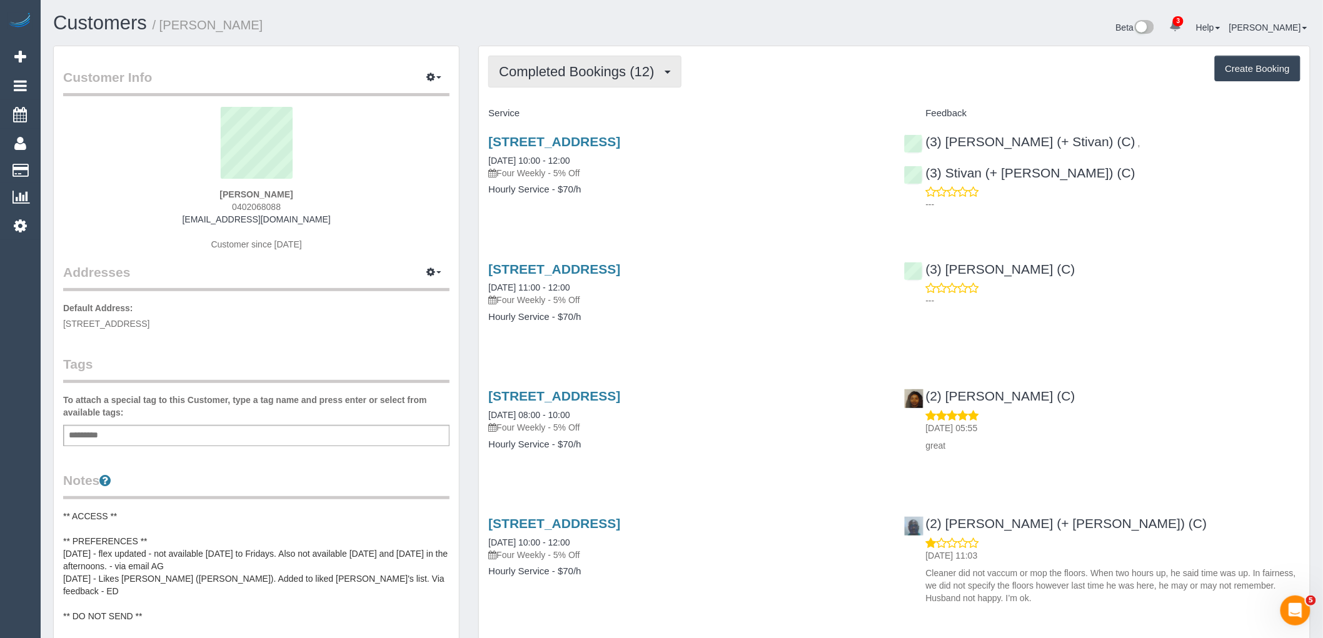
click at [597, 81] on button "Completed Bookings (12)" at bounding box center [584, 72] width 193 height 32
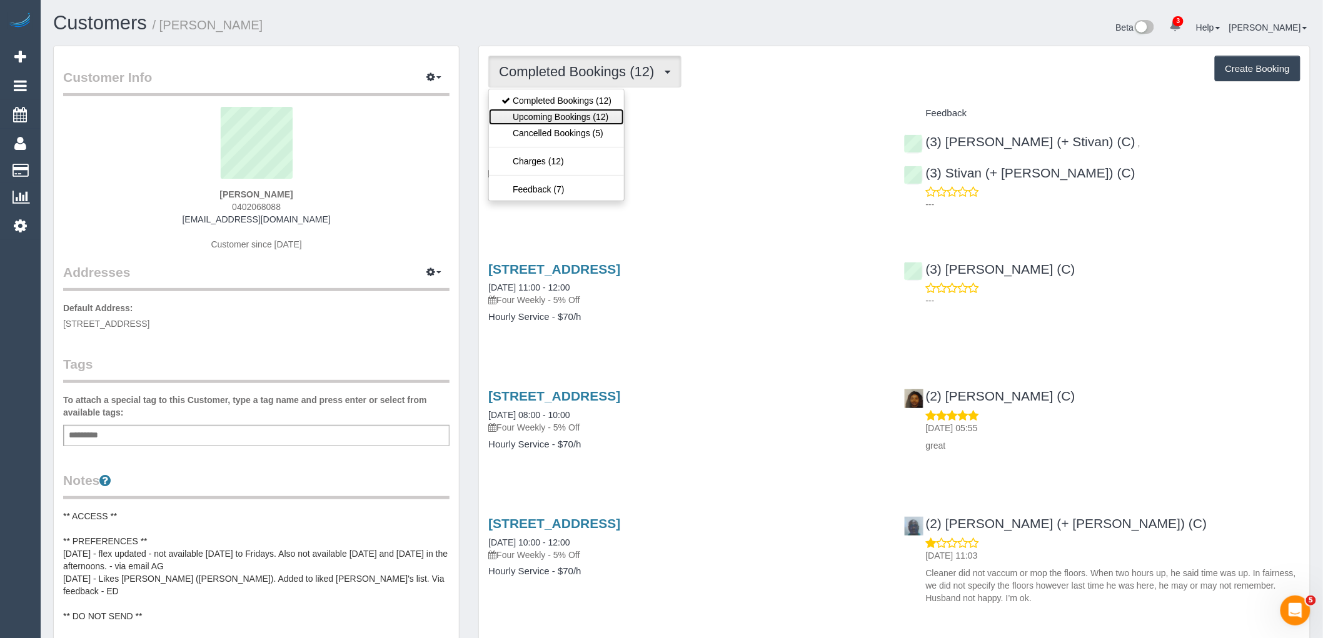
click at [596, 123] on link "Upcoming Bookings (12)" at bounding box center [556, 117] width 135 height 16
